Goal: Transaction & Acquisition: Purchase product/service

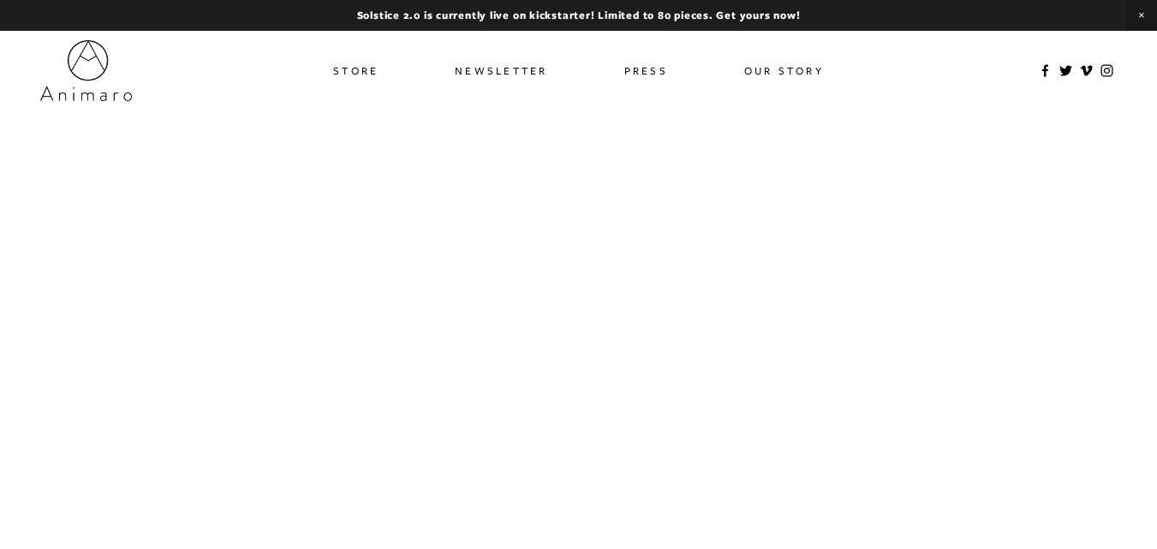
click at [350, 63] on link "Store" at bounding box center [355, 70] width 45 height 25
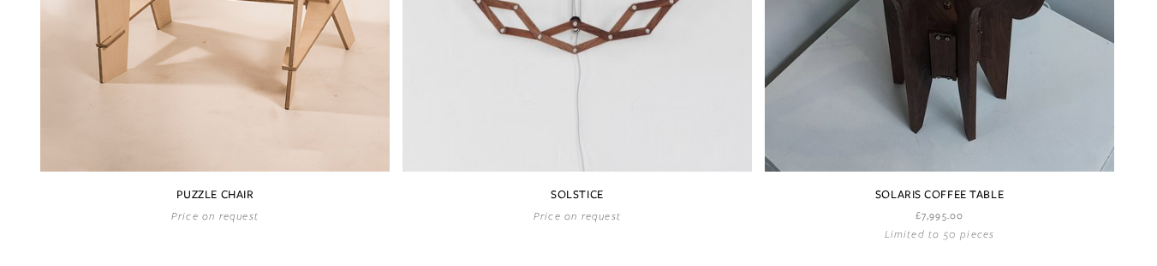
scroll to position [1202, 0]
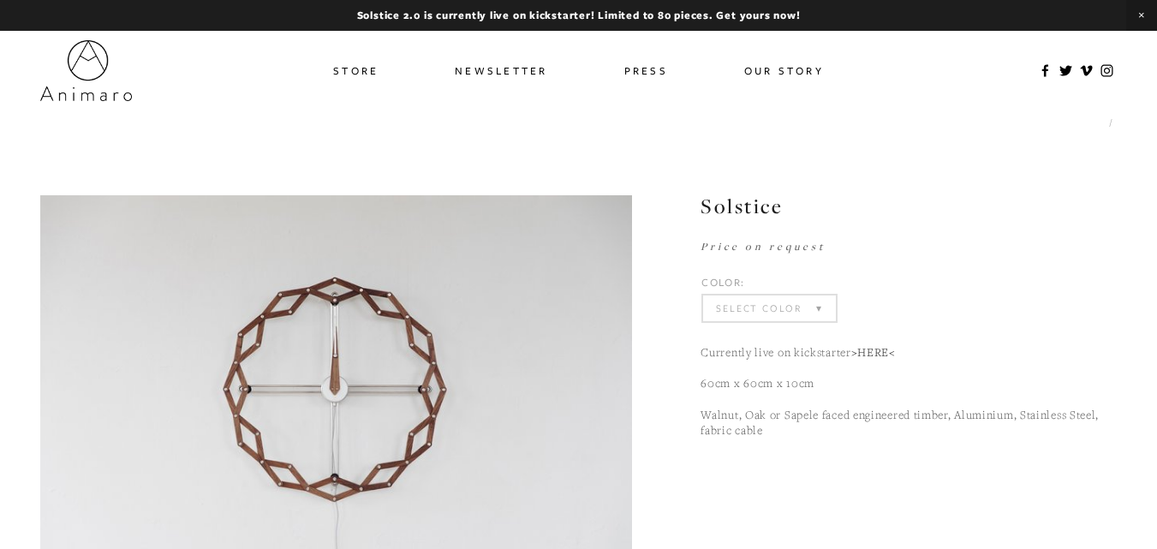
click at [806, 304] on select "Select Color Walnut (Sold Out) Sapele (Sold Out) Oak (Sold Out)" at bounding box center [769, 309] width 132 height 26
click at [703, 296] on select "Select Color Walnut (Sold Out) Sapele (Sold Out) Oak (Sold Out)" at bounding box center [769, 309] width 132 height 26
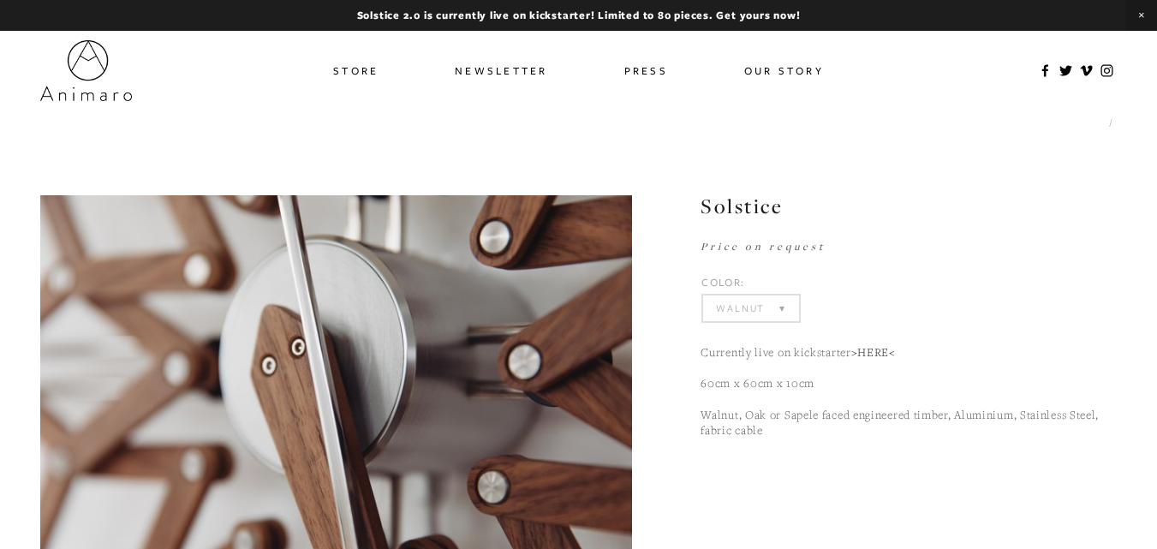
click at [771, 305] on select "Select Color Walnut (Sold Out) Sapele (Sold Out) Oak (Sold Out)" at bounding box center [750, 309] width 95 height 26
click at [703, 296] on select "Select Color Walnut (Sold Out) Sapele (Sold Out) Oak (Sold Out)" at bounding box center [750, 309] width 95 height 26
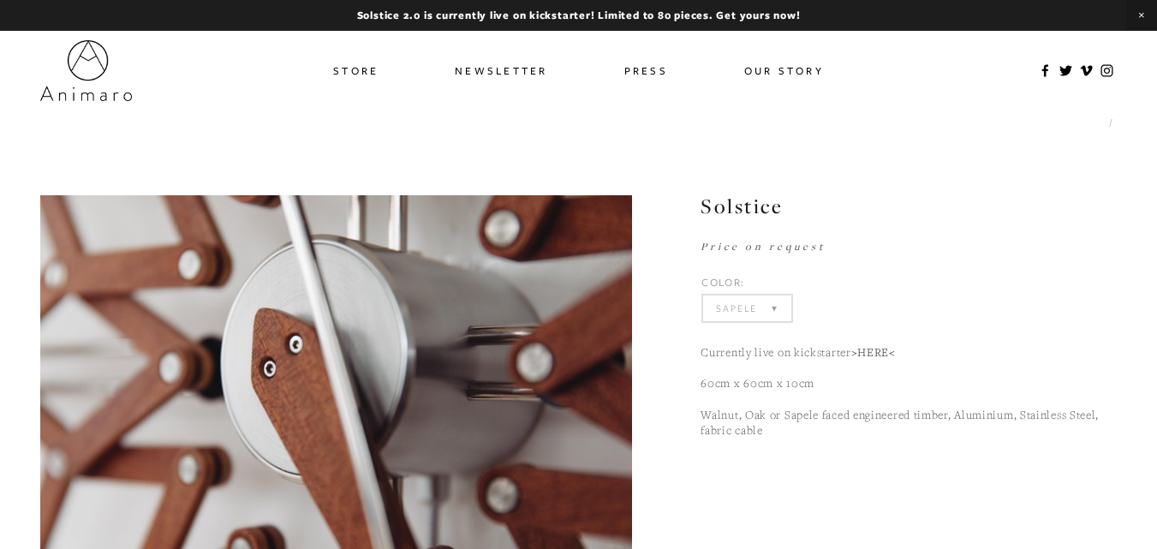
click at [759, 312] on select "Select Color Walnut (Sold Out) Sapele (Sold Out) Oak (Sold Out)" at bounding box center [746, 309] width 87 height 26
select select "Oak"
click at [703, 296] on select "Select Color Walnut (Sold Out) Sapele (Sold Out) Oak (Sold Out)" at bounding box center [746, 309] width 87 height 26
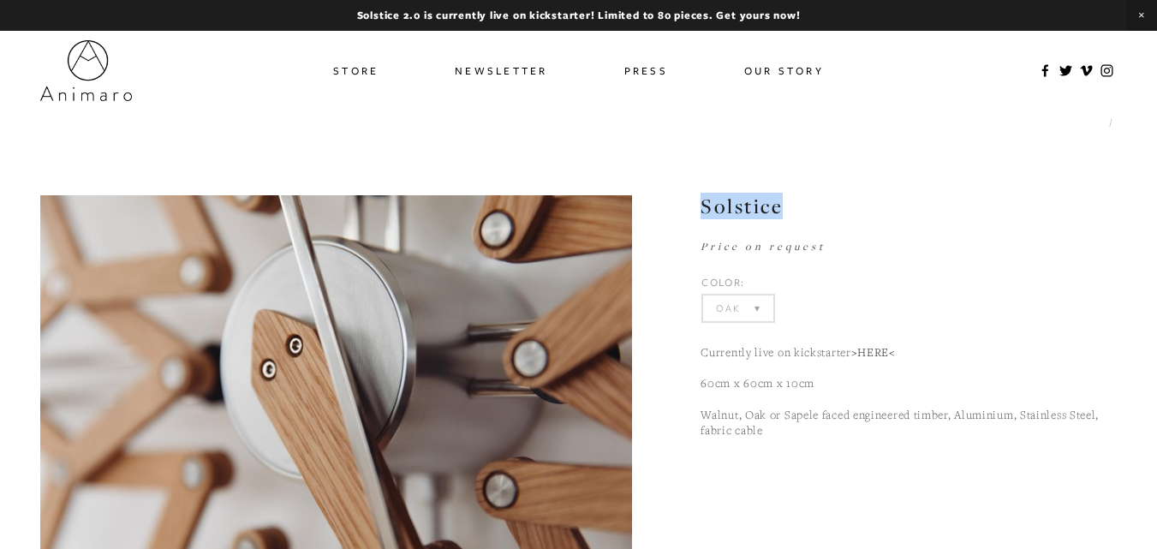
drag, startPoint x: 779, startPoint y: 207, endPoint x: 684, endPoint y: 200, distance: 95.4
click at [684, 200] on section "Solstice £1,950.00 Currently live on kickstarter >HERE< 60cm x 60cm x 10cm Waln…" at bounding box center [874, 340] width 485 height 291
copy h1 "Solstice"
